Goal: Information Seeking & Learning: Check status

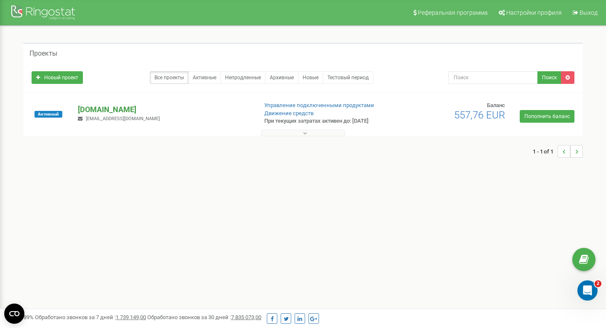
click at [106, 112] on p "[DOMAIN_NAME]" at bounding box center [164, 109] width 173 height 11
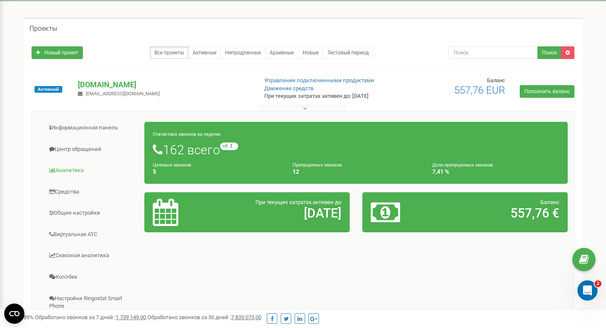
scroll to position [28, 0]
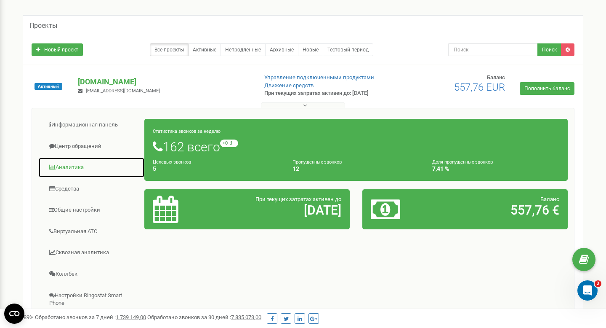
click at [77, 169] on link "Аналитика" at bounding box center [91, 167] width 107 height 21
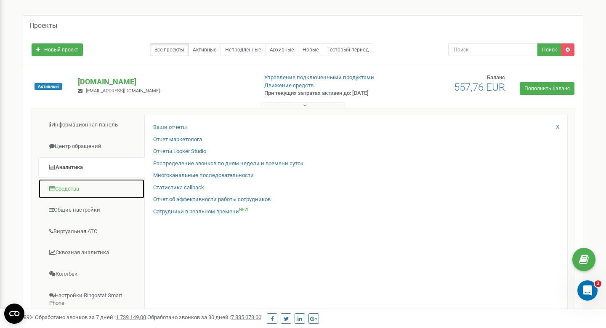
click at [77, 186] on link "Средства" at bounding box center [91, 189] width 107 height 21
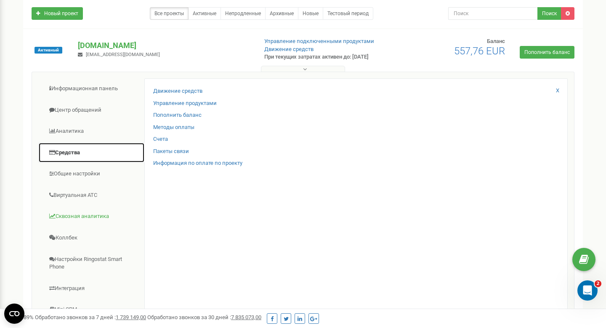
scroll to position [0, 0]
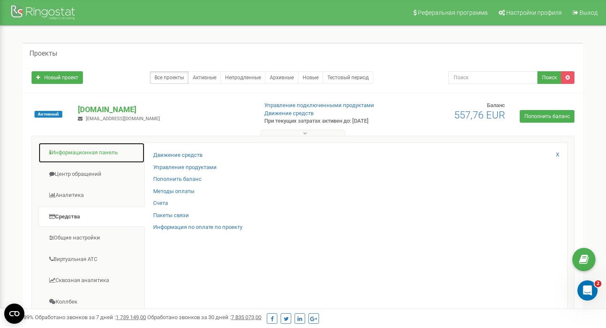
click at [80, 157] on link "Информационная панель" at bounding box center [91, 152] width 107 height 21
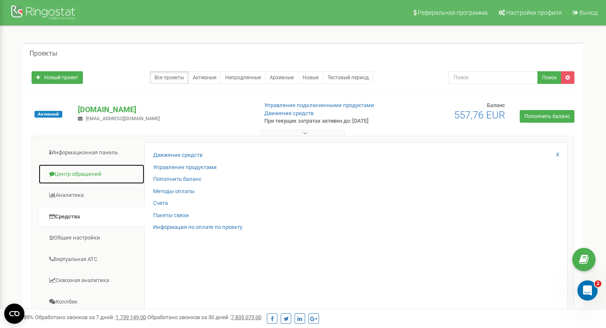
click at [87, 175] on link "Центр обращений" at bounding box center [91, 174] width 107 height 21
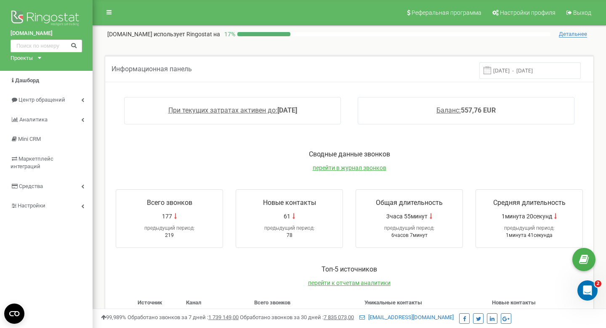
click at [344, 163] on div "Сводные данные звонков перейти в журнал звонков" at bounding box center [349, 164] width 484 height 31
click at [344, 166] on span "перейти в журнал звонков" at bounding box center [350, 167] width 74 height 7
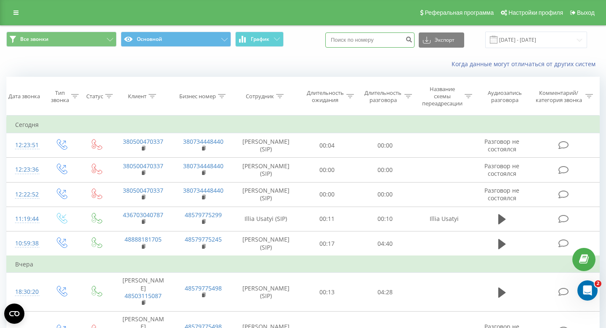
click at [375, 38] on input at bounding box center [370, 39] width 89 height 15
paste input "[PHONE_NUMBER]"
type input "[PHONE_NUMBER]"
click at [413, 39] on icon "submit" at bounding box center [409, 38] width 7 height 5
